Goal: Task Accomplishment & Management: Manage account settings

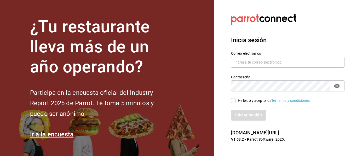
click at [237, 99] on div "He leído y acepto los Términos y condiciones." at bounding box center [285, 98] width 120 height 12
click at [238, 99] on div "He leído y acepto los Términos y condiciones." at bounding box center [274, 100] width 73 height 5
click at [236, 99] on input "He leído y acepto los Términos y condiciones." at bounding box center [233, 100] width 5 height 5
checkbox input "true"
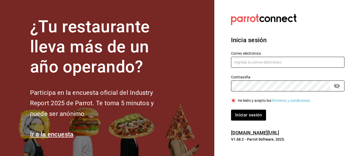
click at [251, 63] on input "text" at bounding box center [287, 62] width 113 height 11
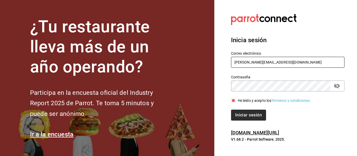
type input "[PERSON_NAME][EMAIL_ADDRESS][DOMAIN_NAME]"
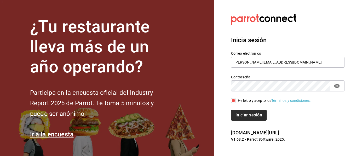
click at [248, 110] on button "Iniciar sesión" at bounding box center [249, 115] width 36 height 11
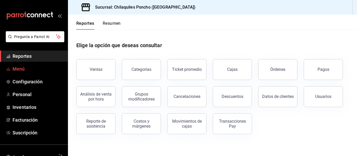
click at [23, 72] on span "Menú" at bounding box center [38, 69] width 51 height 7
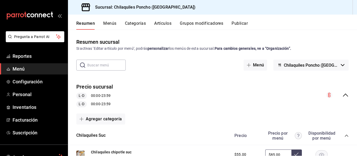
click at [181, 26] on button "Grupos modificadores" at bounding box center [201, 25] width 43 height 9
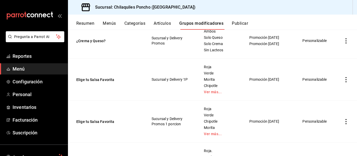
scroll to position [112, 0]
click at [104, 121] on button "Elige tu Salsa Favorita" at bounding box center [107, 121] width 63 height 5
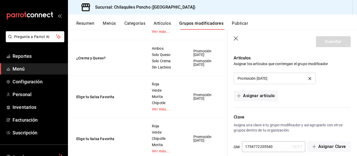
scroll to position [413, 0]
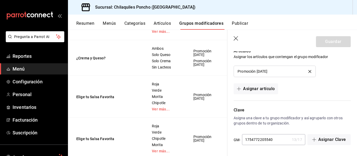
click at [308, 72] on icon "delete" at bounding box center [309, 71] width 3 height 3
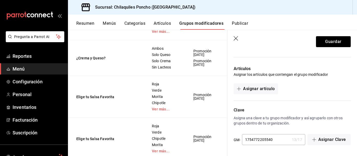
scroll to position [396, 0]
click at [324, 41] on button "Guardar" at bounding box center [333, 41] width 35 height 11
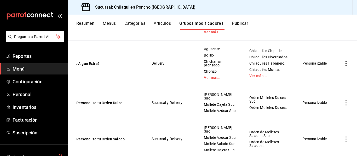
scroll to position [376, 0]
click at [256, 78] on link "Ver más..." at bounding box center [269, 76] width 40 height 4
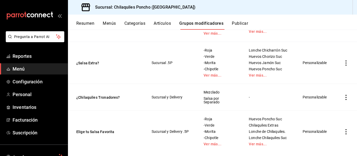
scroll to position [770, 0]
click at [261, 77] on link "Ver más..." at bounding box center [269, 75] width 41 height 4
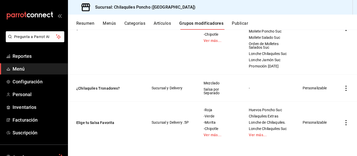
scroll to position [860, 0]
click at [242, 23] on button "Publicar" at bounding box center [240, 25] width 16 height 9
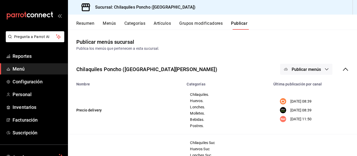
click at [304, 65] on button "Publicar menús" at bounding box center [306, 69] width 52 height 11
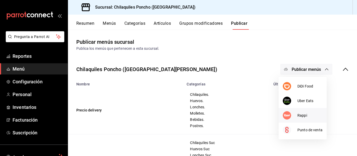
click at [303, 116] on span "Rappi" at bounding box center [309, 115] width 25 height 5
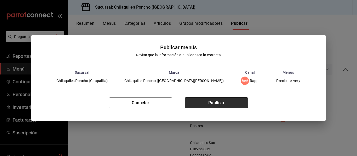
click at [218, 108] on button "Publicar" at bounding box center [216, 103] width 63 height 11
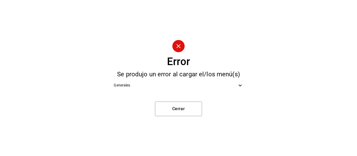
click at [199, 87] on span "Generales" at bounding box center [175, 85] width 123 height 5
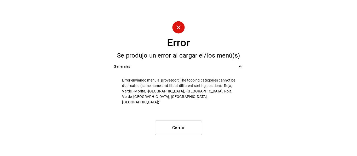
click at [219, 69] on span "Generales" at bounding box center [175, 66] width 123 height 5
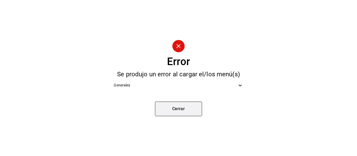
click at [187, 109] on button "Cerrar" at bounding box center [178, 109] width 47 height 15
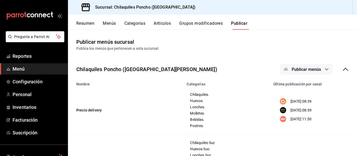
click at [194, 24] on button "Grupos modificadores" at bounding box center [200, 25] width 43 height 9
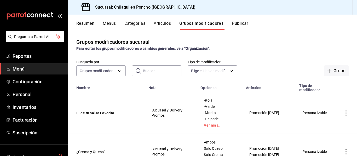
click at [219, 126] on link "Ver más..." at bounding box center [220, 126] width 32 height 4
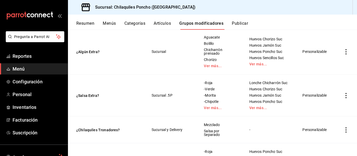
scroll to position [624, 0]
click at [256, 110] on link "Ver más..." at bounding box center [269, 108] width 40 height 4
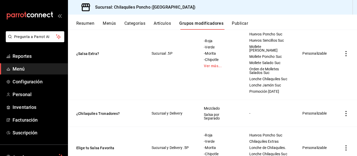
scroll to position [692, 0]
click at [102, 56] on button "¿Salsa Extra?" at bounding box center [107, 53] width 63 height 5
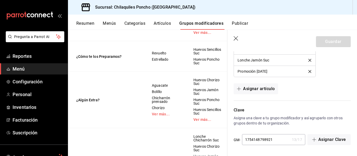
scroll to position [523, 0]
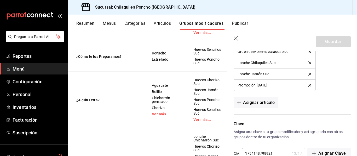
click at [308, 86] on icon "delete" at bounding box center [309, 85] width 3 height 3
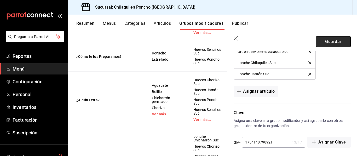
click at [330, 39] on button "Guardar" at bounding box center [333, 41] width 35 height 11
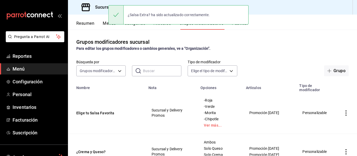
click at [244, 26] on button "Publicar" at bounding box center [240, 25] width 16 height 9
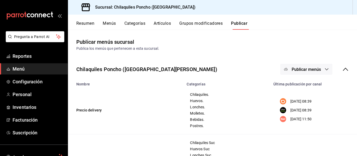
click at [306, 68] on span "Publicar menús" at bounding box center [305, 69] width 29 height 5
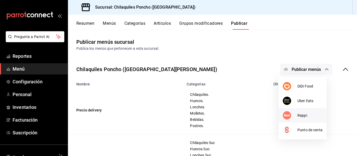
click at [302, 112] on li "Rappi" at bounding box center [302, 115] width 48 height 15
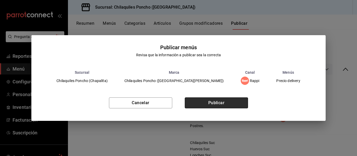
click at [227, 102] on button "Publicar" at bounding box center [216, 103] width 63 height 11
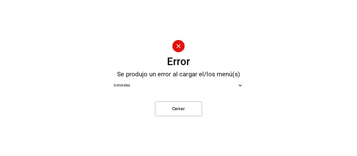
click at [178, 91] on div "Generales" at bounding box center [178, 86] width 138 height 12
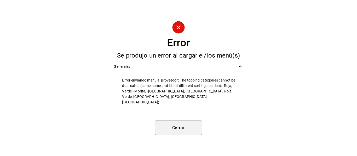
click at [183, 122] on button "Cerrar" at bounding box center [178, 128] width 47 height 15
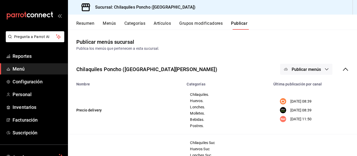
click at [191, 21] on button "Grupos modificadores" at bounding box center [200, 25] width 43 height 9
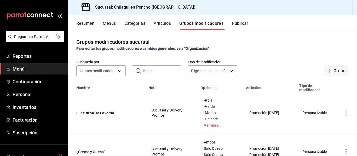
click at [209, 124] on div "-Roja -Verde -Morita -Chipotle Ver más..." at bounding box center [219, 112] width 33 height 29
click at [211, 125] on link "Ver más..." at bounding box center [220, 126] width 32 height 4
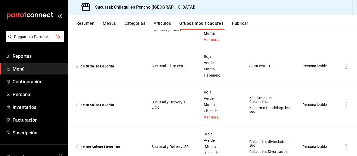
scroll to position [207, 0]
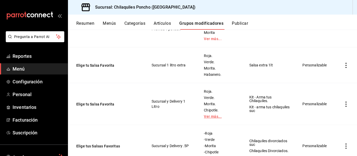
click at [217, 118] on link "Ver más..." at bounding box center [220, 117] width 32 height 4
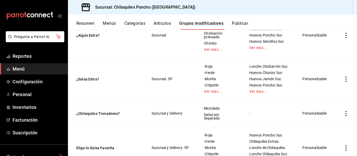
scroll to position [688, 0]
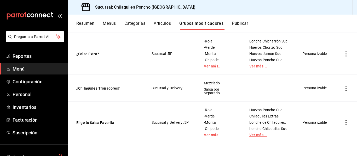
click at [255, 133] on link "Ver más..." at bounding box center [269, 135] width 40 height 4
click at [98, 120] on button "Elige tu Salsa Favorita" at bounding box center [107, 122] width 63 height 5
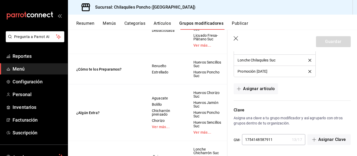
scroll to position [455, 0]
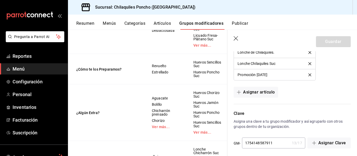
drag, startPoint x: 309, startPoint y: 77, endPoint x: 306, endPoint y: 76, distance: 3.6
click at [306, 76] on li "Promoción [DATE]" at bounding box center [274, 74] width 81 height 11
click at [308, 76] on icon "delete" at bounding box center [309, 75] width 3 height 3
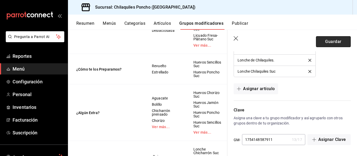
click at [330, 43] on button "Guardar" at bounding box center [333, 41] width 35 height 11
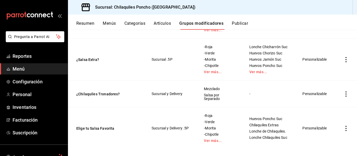
scroll to position [659, 0]
click at [256, 74] on link "Ver más..." at bounding box center [269, 73] width 40 height 4
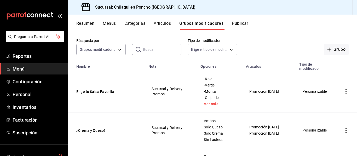
scroll to position [20, 0]
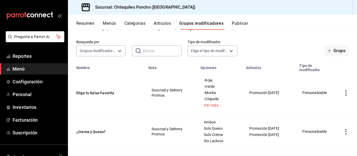
click at [241, 26] on button "Publicar" at bounding box center [240, 25] width 16 height 9
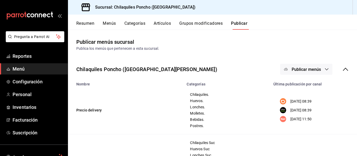
click at [300, 68] on span "Publicar menús" at bounding box center [305, 69] width 29 height 5
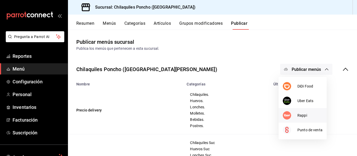
click at [297, 116] on span "Rappi" at bounding box center [309, 115] width 25 height 5
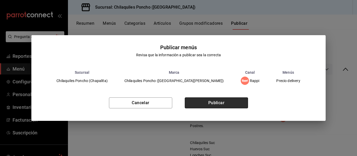
click at [242, 104] on button "Publicar" at bounding box center [216, 103] width 63 height 11
